Goal: Task Accomplishment & Management: Manage account settings

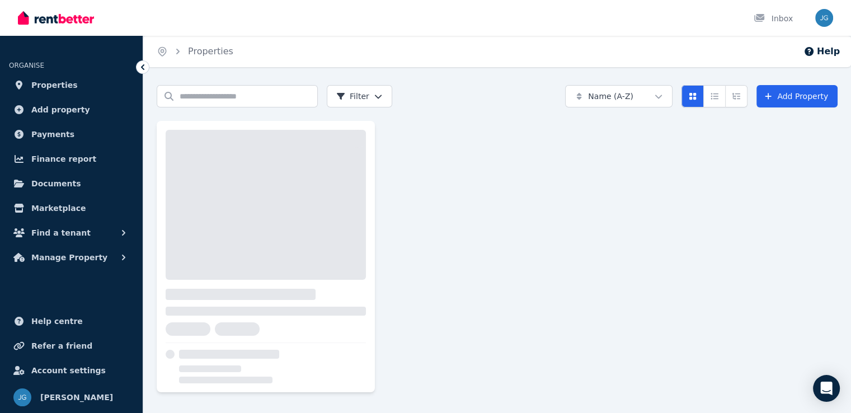
click at [81, 237] on button "Find a tenant" at bounding box center [71, 233] width 125 height 22
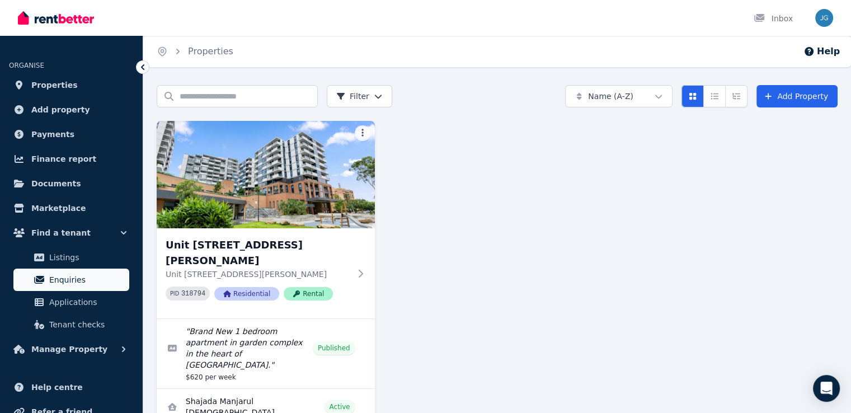
click at [67, 280] on span "Enquiries" at bounding box center [87, 279] width 76 height 13
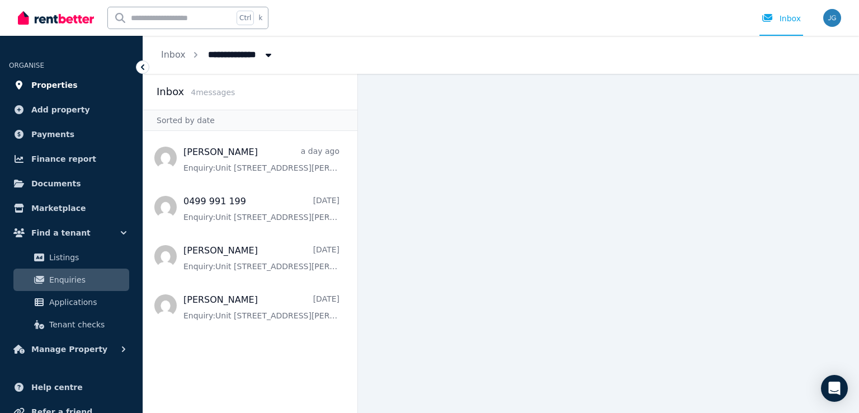
click at [65, 88] on span "Properties" at bounding box center [54, 84] width 46 height 13
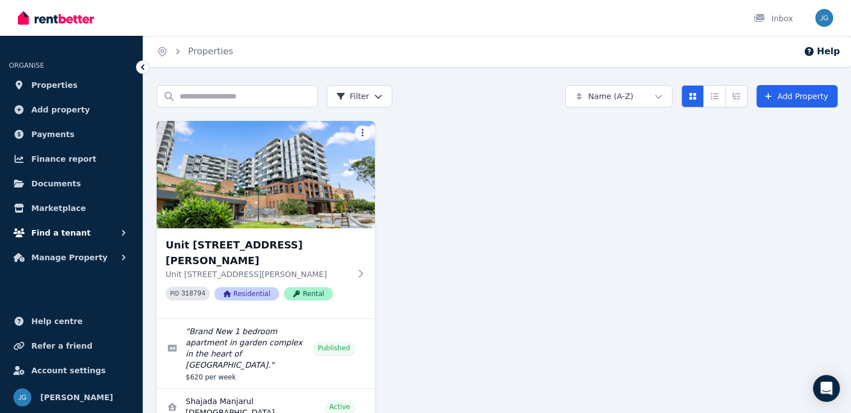
click at [63, 233] on span "Find a tenant" at bounding box center [60, 232] width 59 height 13
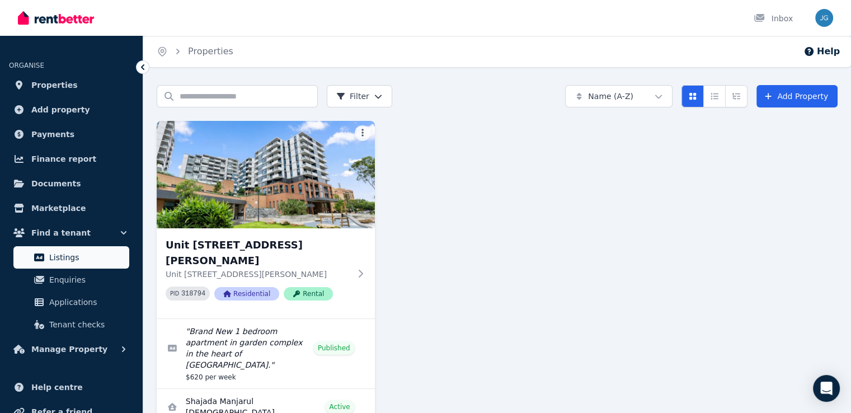
click at [68, 257] on span "Listings" at bounding box center [87, 257] width 76 height 13
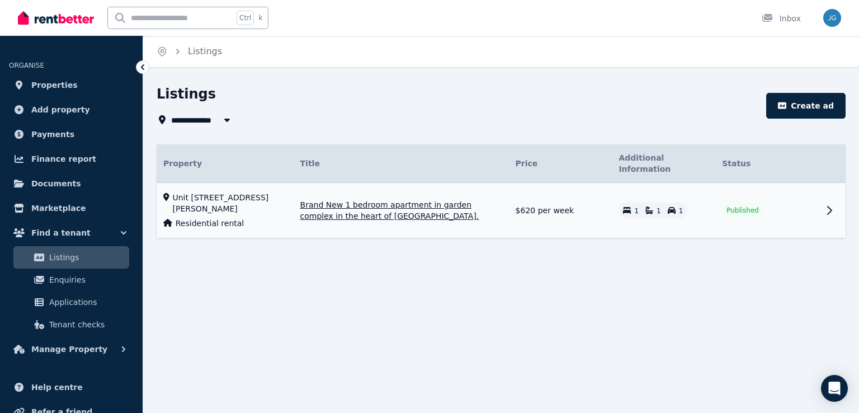
click at [811, 199] on td "Published" at bounding box center [768, 210] width 104 height 55
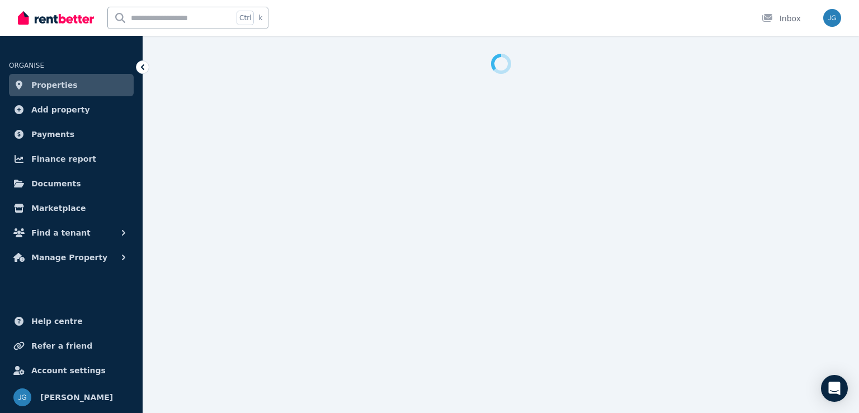
select select "**********"
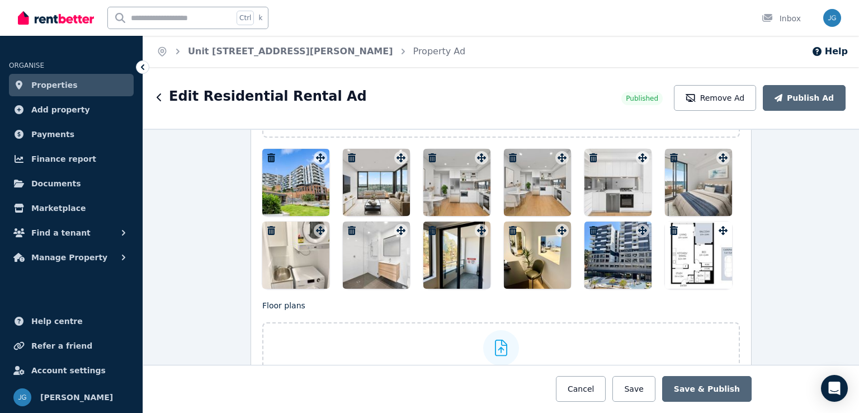
scroll to position [1439, 0]
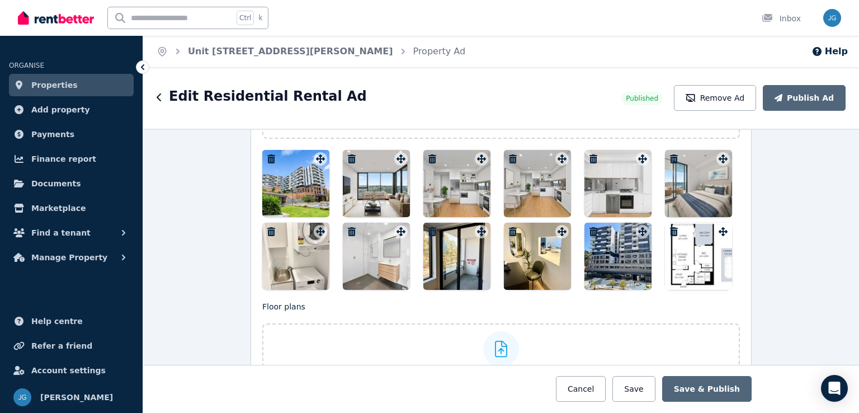
click at [429, 227] on icon "button" at bounding box center [433, 231] width 8 height 9
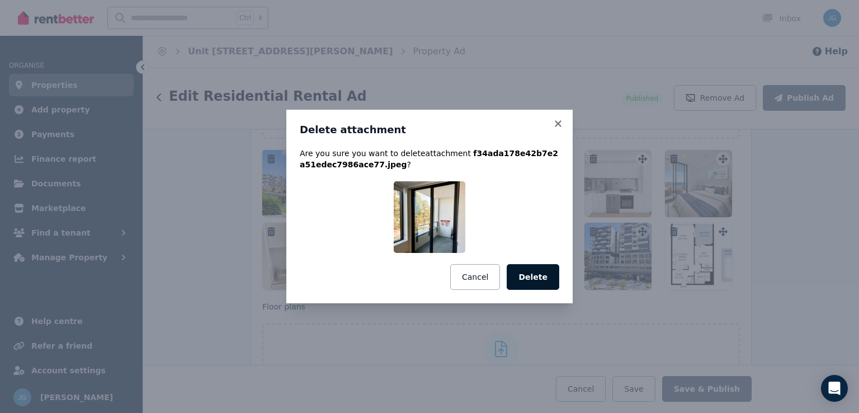
click at [532, 279] on button "Delete" at bounding box center [533, 277] width 53 height 26
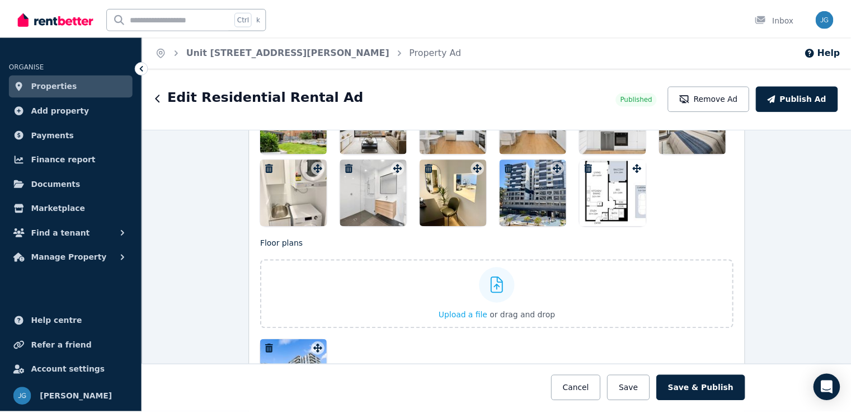
scroll to position [1407, 0]
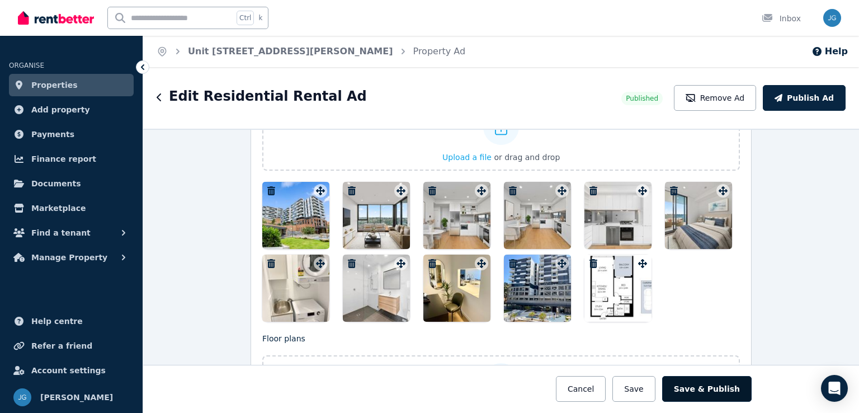
click at [716, 386] on button "Save & Publish" at bounding box center [707, 389] width 90 height 26
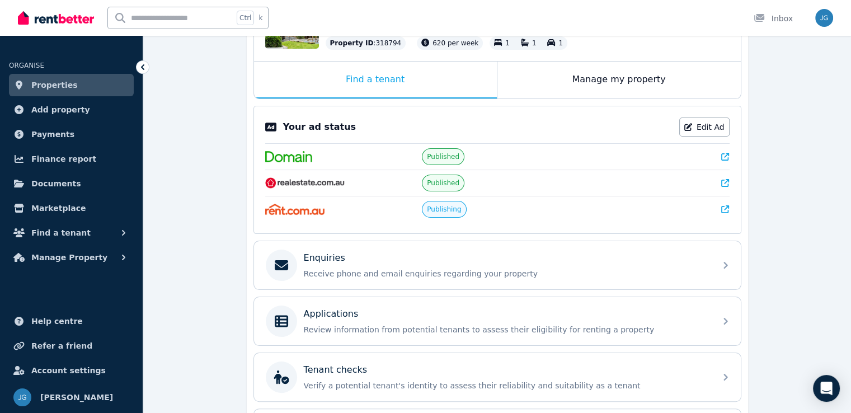
scroll to position [161, 0]
click at [66, 235] on span "Find a tenant" at bounding box center [60, 232] width 59 height 13
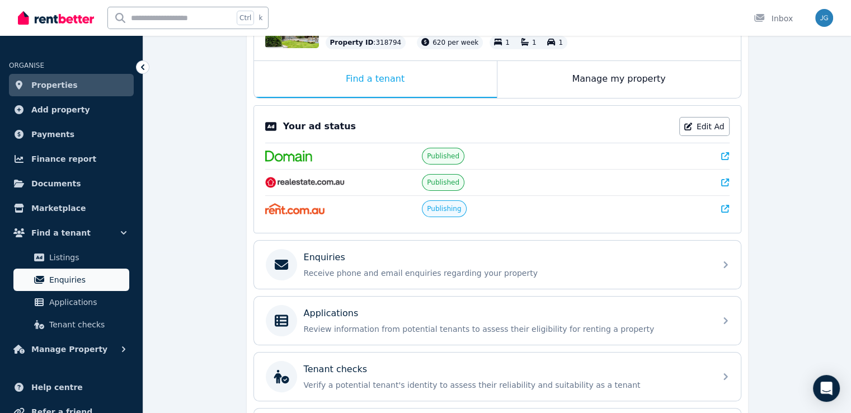
click at [74, 278] on span "Enquiries" at bounding box center [87, 279] width 76 height 13
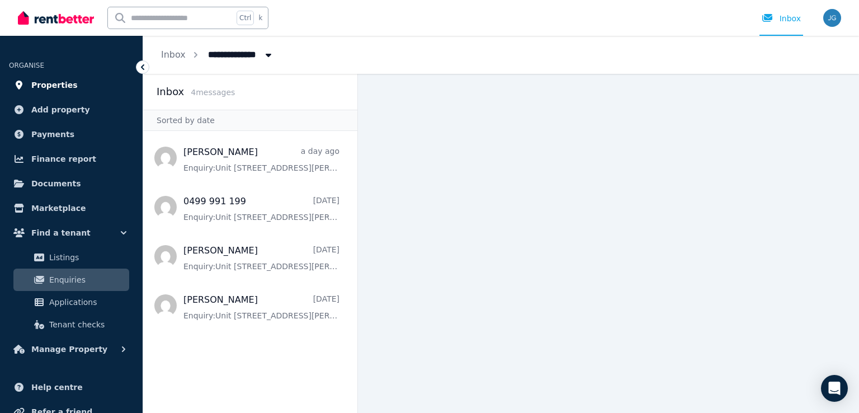
click at [85, 92] on link "Properties" at bounding box center [71, 85] width 125 height 22
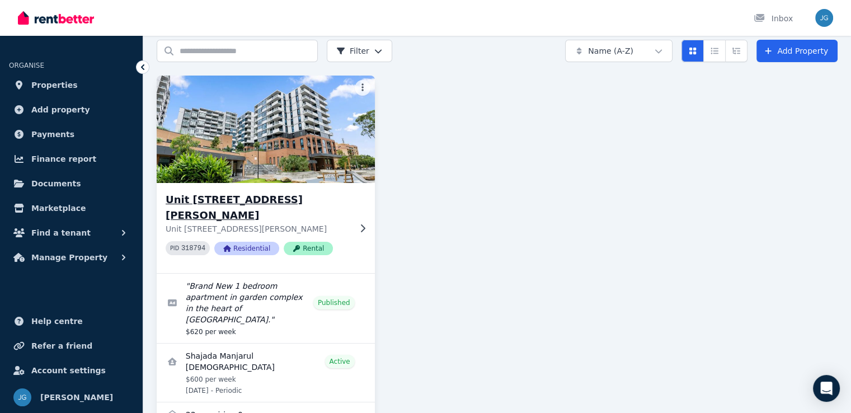
scroll to position [45, 0]
click at [289, 182] on img at bounding box center [265, 129] width 229 height 113
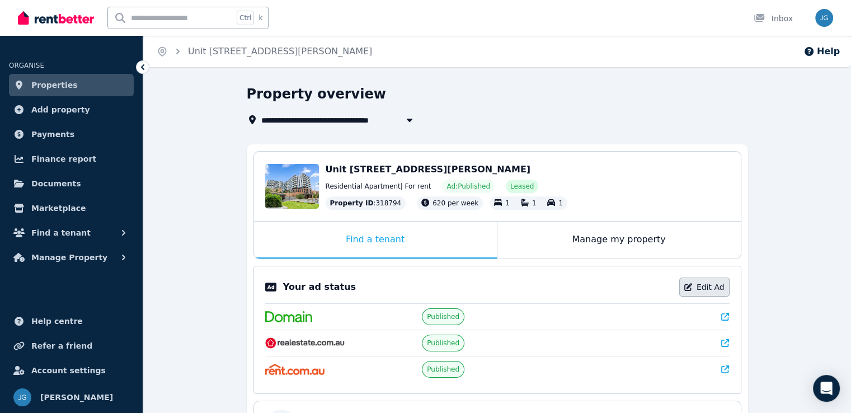
click at [703, 285] on link "Edit Ad" at bounding box center [704, 287] width 50 height 19
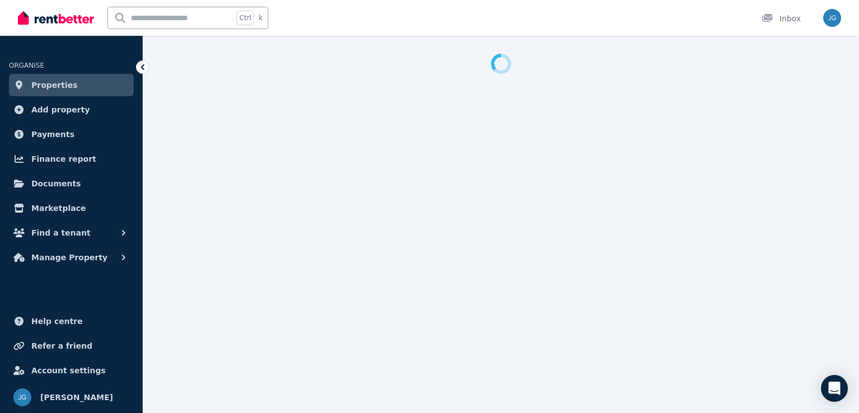
select select "**********"
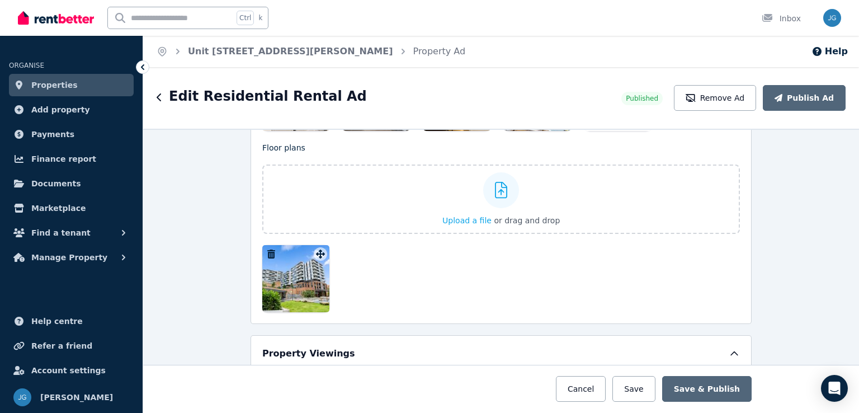
scroll to position [1604, 0]
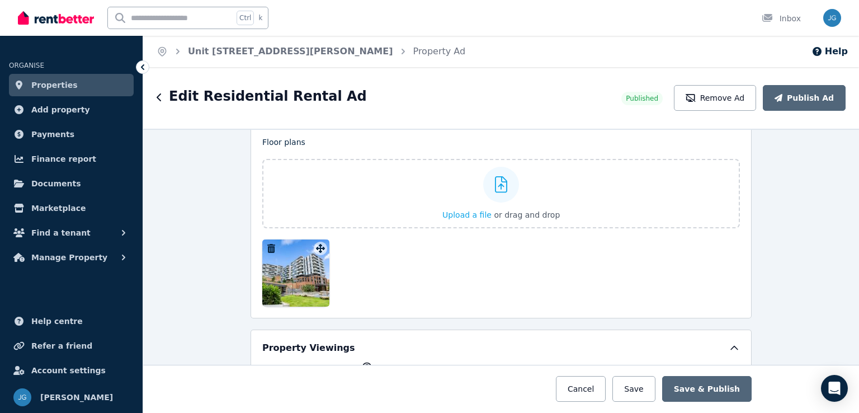
click at [267, 244] on icon "button" at bounding box center [271, 248] width 8 height 9
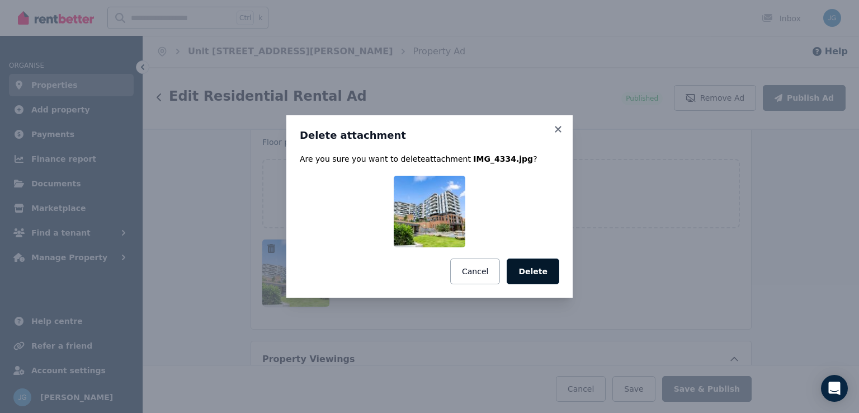
click at [531, 276] on button "Delete" at bounding box center [533, 271] width 53 height 26
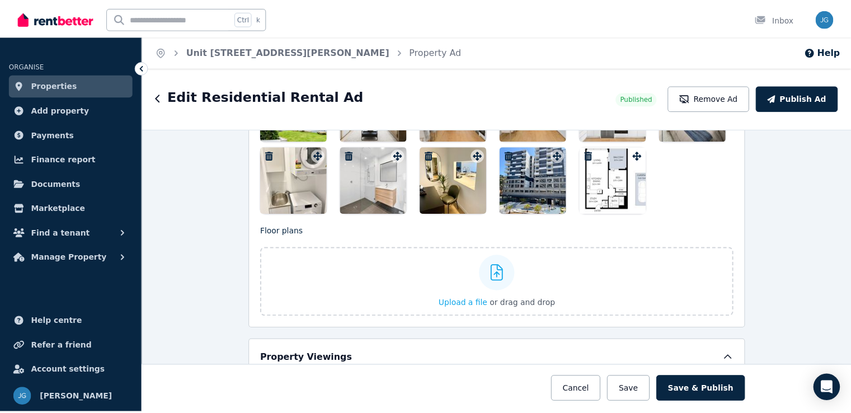
scroll to position [1516, 0]
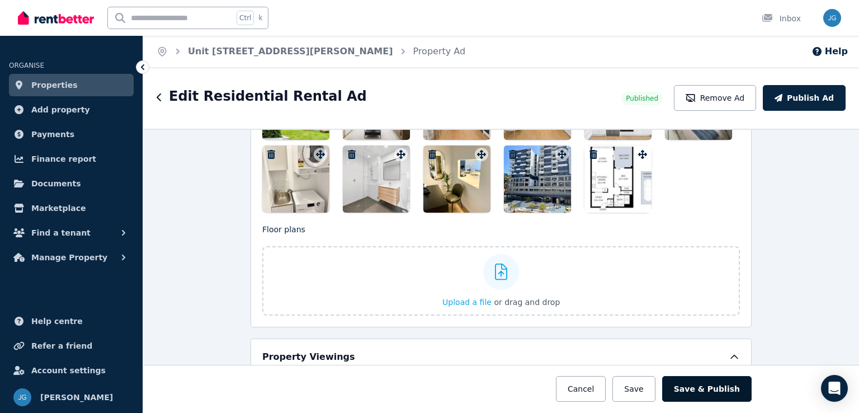
click at [714, 393] on button "Save & Publish" at bounding box center [707, 389] width 90 height 26
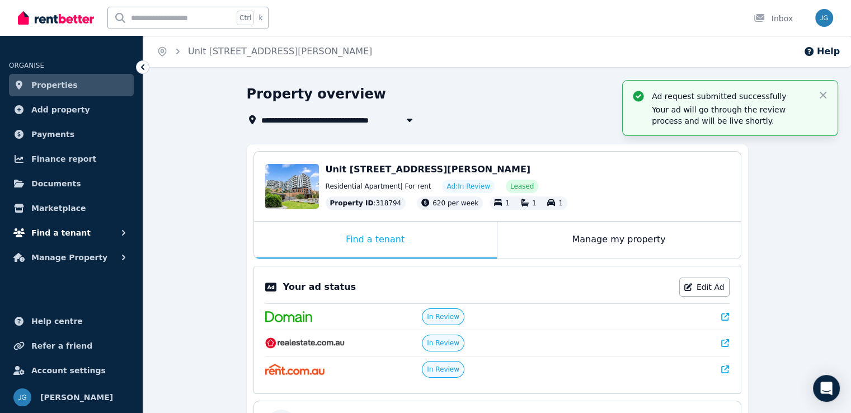
click at [76, 238] on span "Find a tenant" at bounding box center [60, 232] width 59 height 13
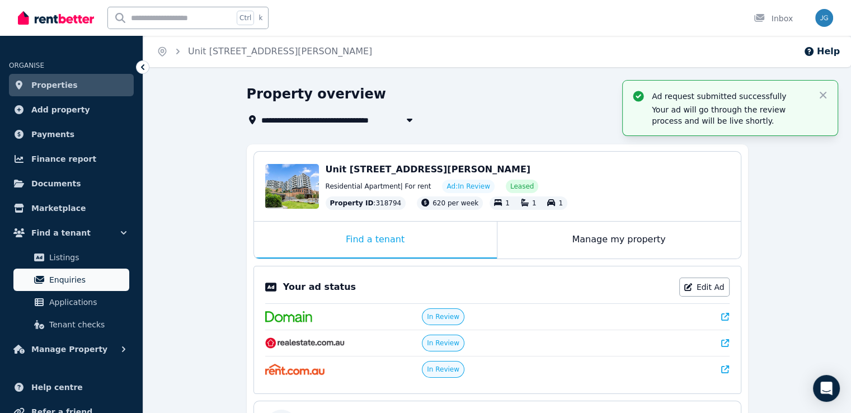
click at [60, 289] on link "Enquiries" at bounding box center [71, 280] width 116 height 22
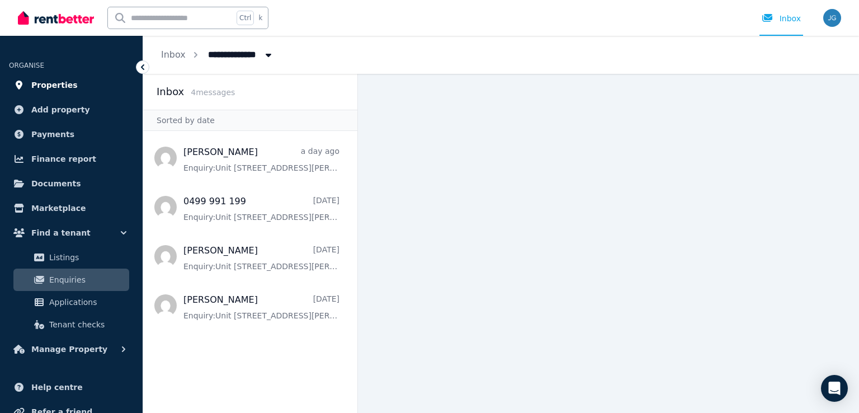
click at [91, 90] on link "Properties" at bounding box center [71, 85] width 125 height 22
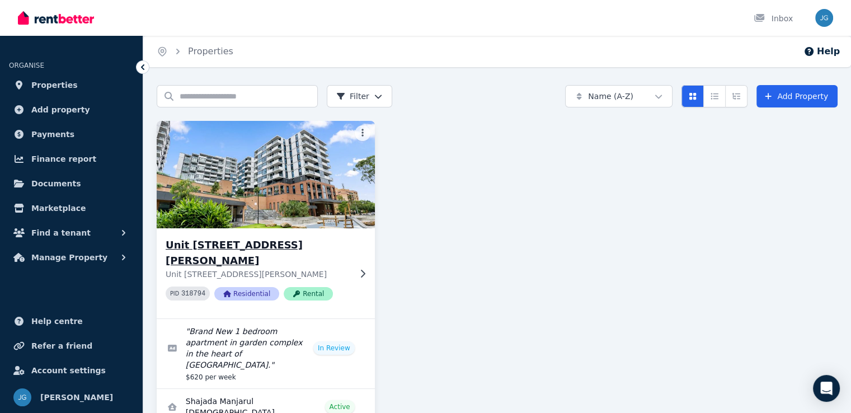
click at [320, 185] on img at bounding box center [265, 174] width 229 height 113
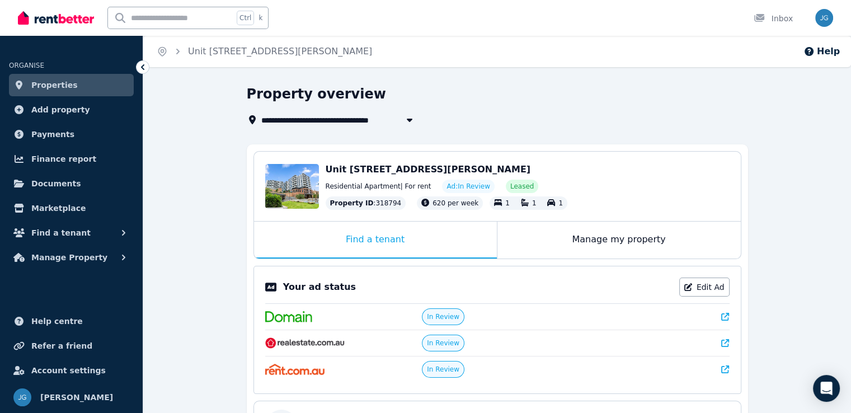
scroll to position [102, 0]
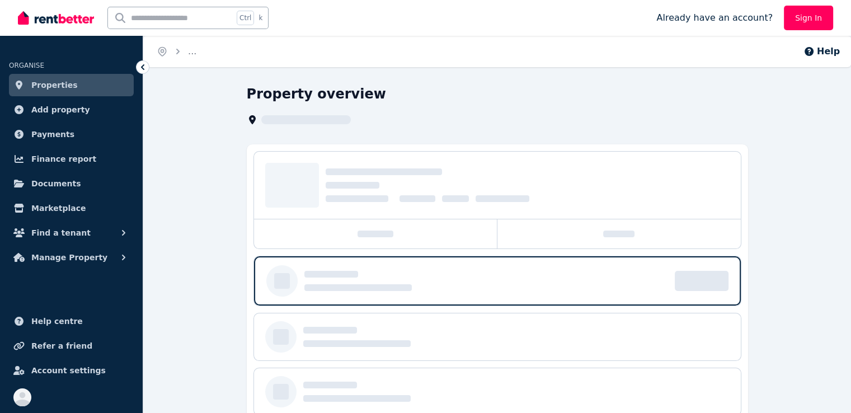
scroll to position [102, 0]
